Goal: Transaction & Acquisition: Purchase product/service

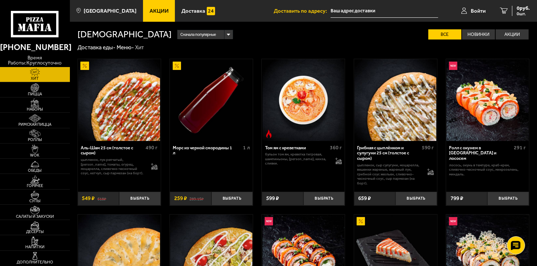
scroll to position [109, 0]
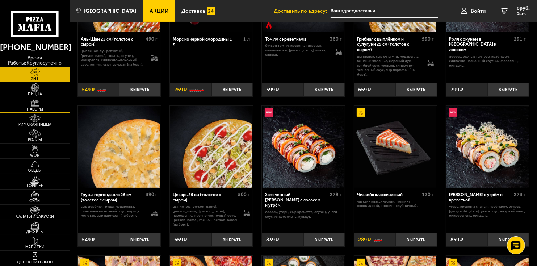
click at [40, 107] on span "Наборы" at bounding box center [35, 109] width 70 height 4
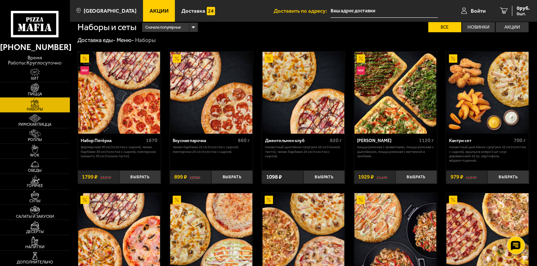
scroll to position [217, 0]
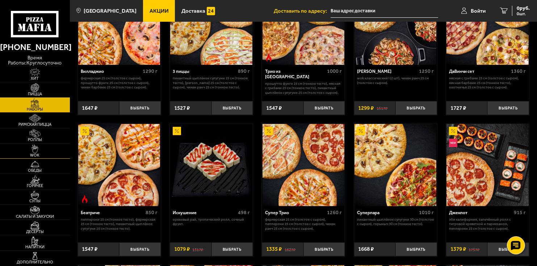
click at [41, 153] on img at bounding box center [34, 149] width 21 height 9
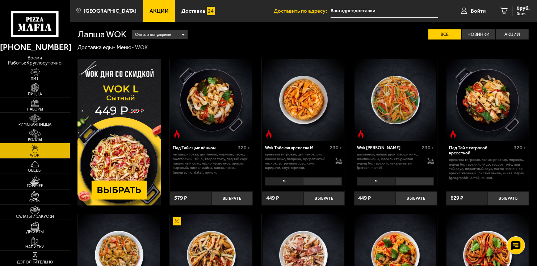
click at [33, 134] on img at bounding box center [34, 133] width 21 height 9
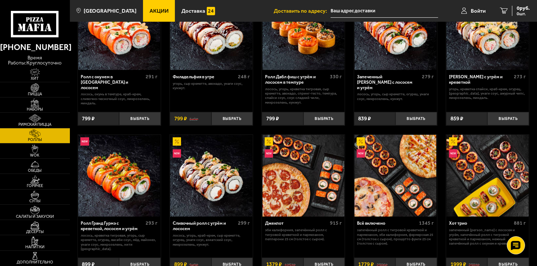
scroll to position [109, 0]
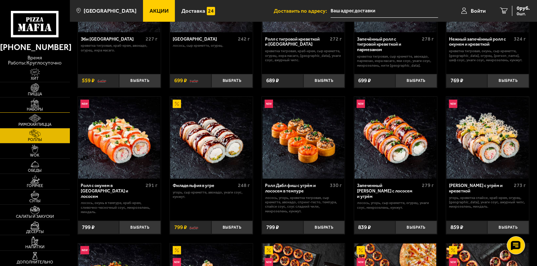
click at [37, 103] on img at bounding box center [34, 103] width 21 height 9
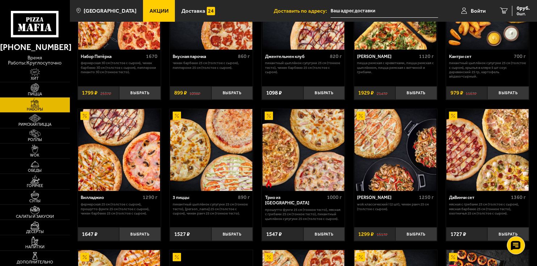
scroll to position [72, 0]
